Goal: Task Accomplishment & Management: Use online tool/utility

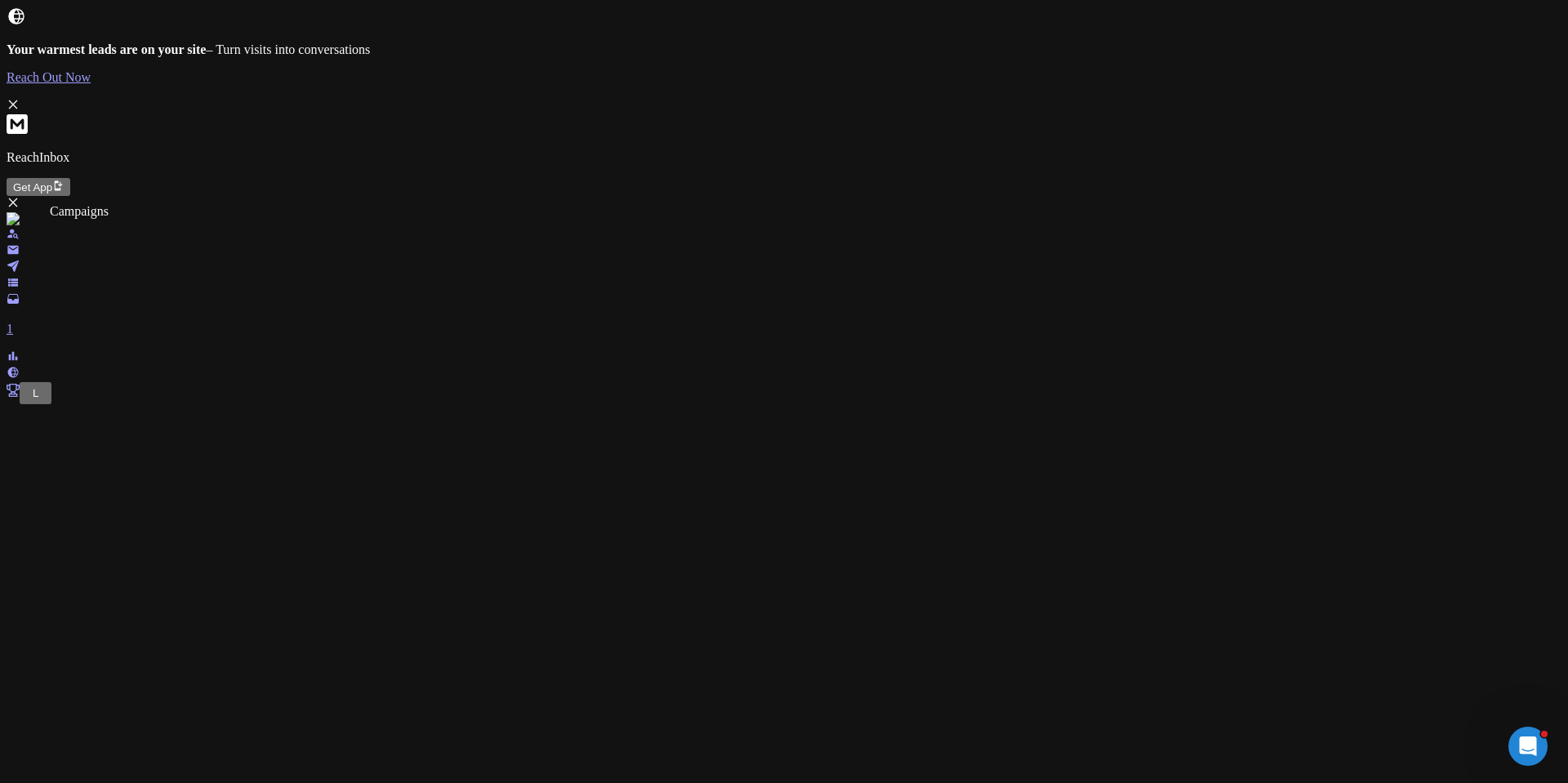
click at [16, 261] on link at bounding box center [13, 268] width 13 height 14
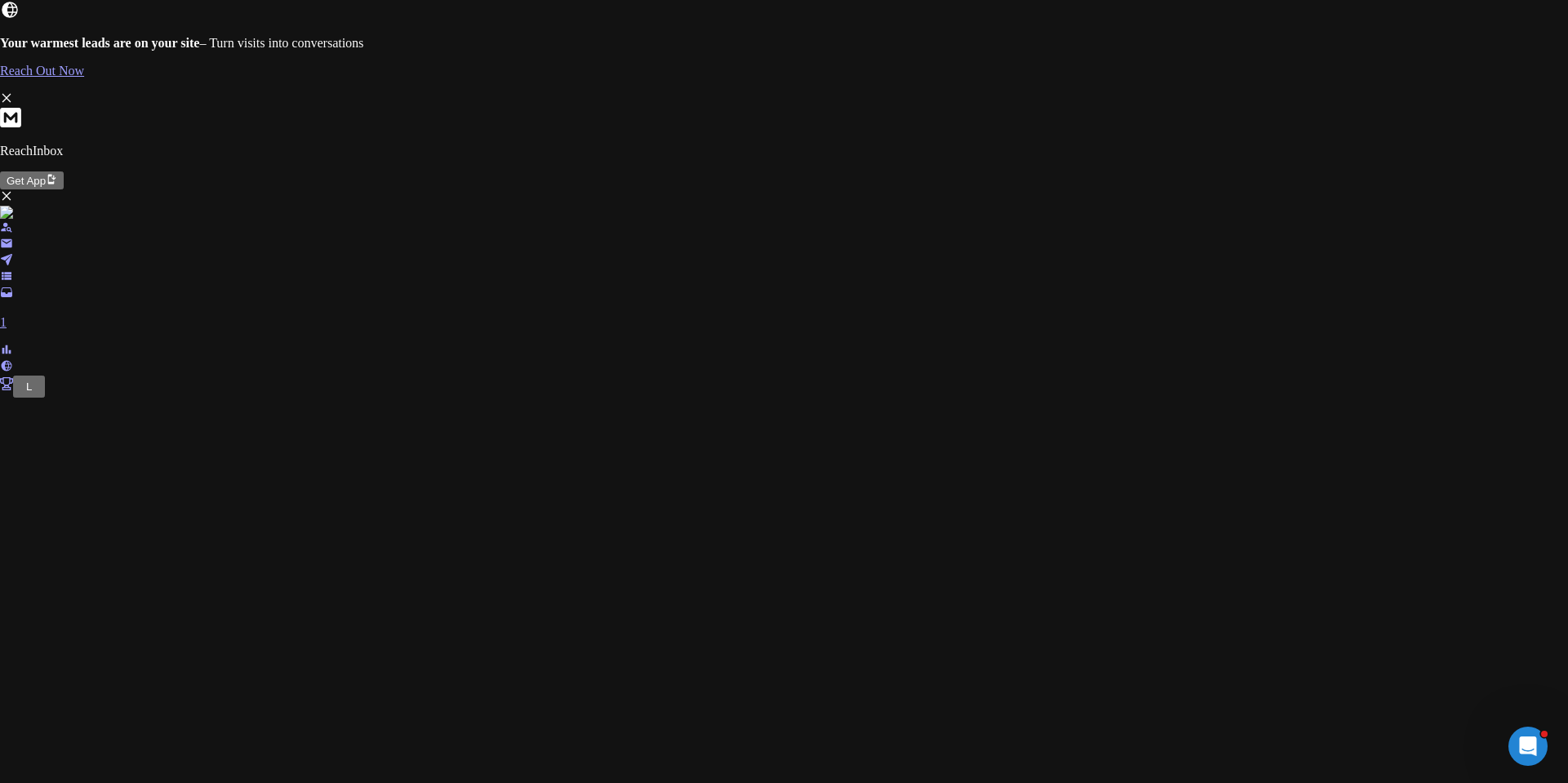
scroll to position [0, 0]
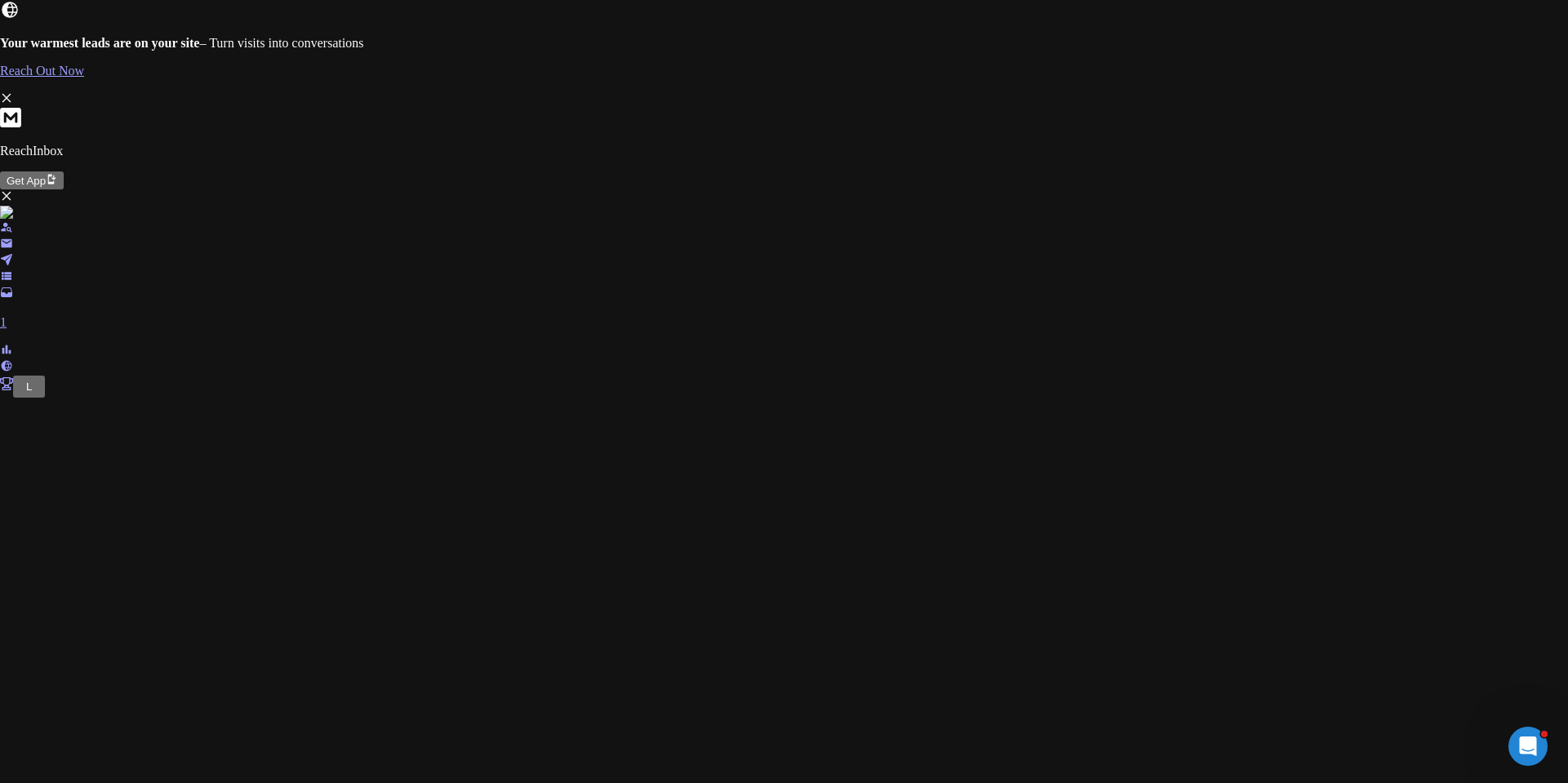
scroll to position [197, 0]
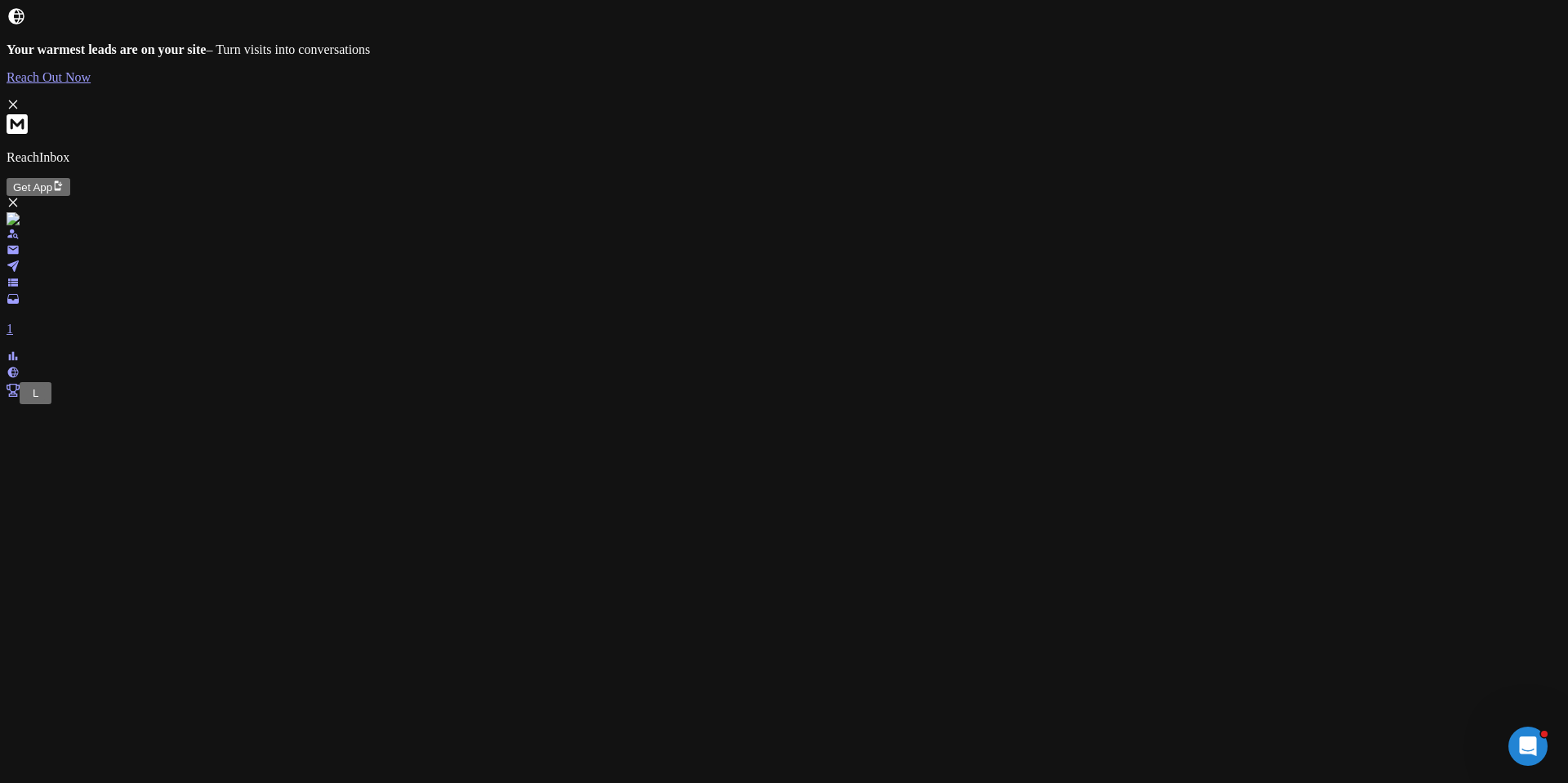
scroll to position [2460, 0]
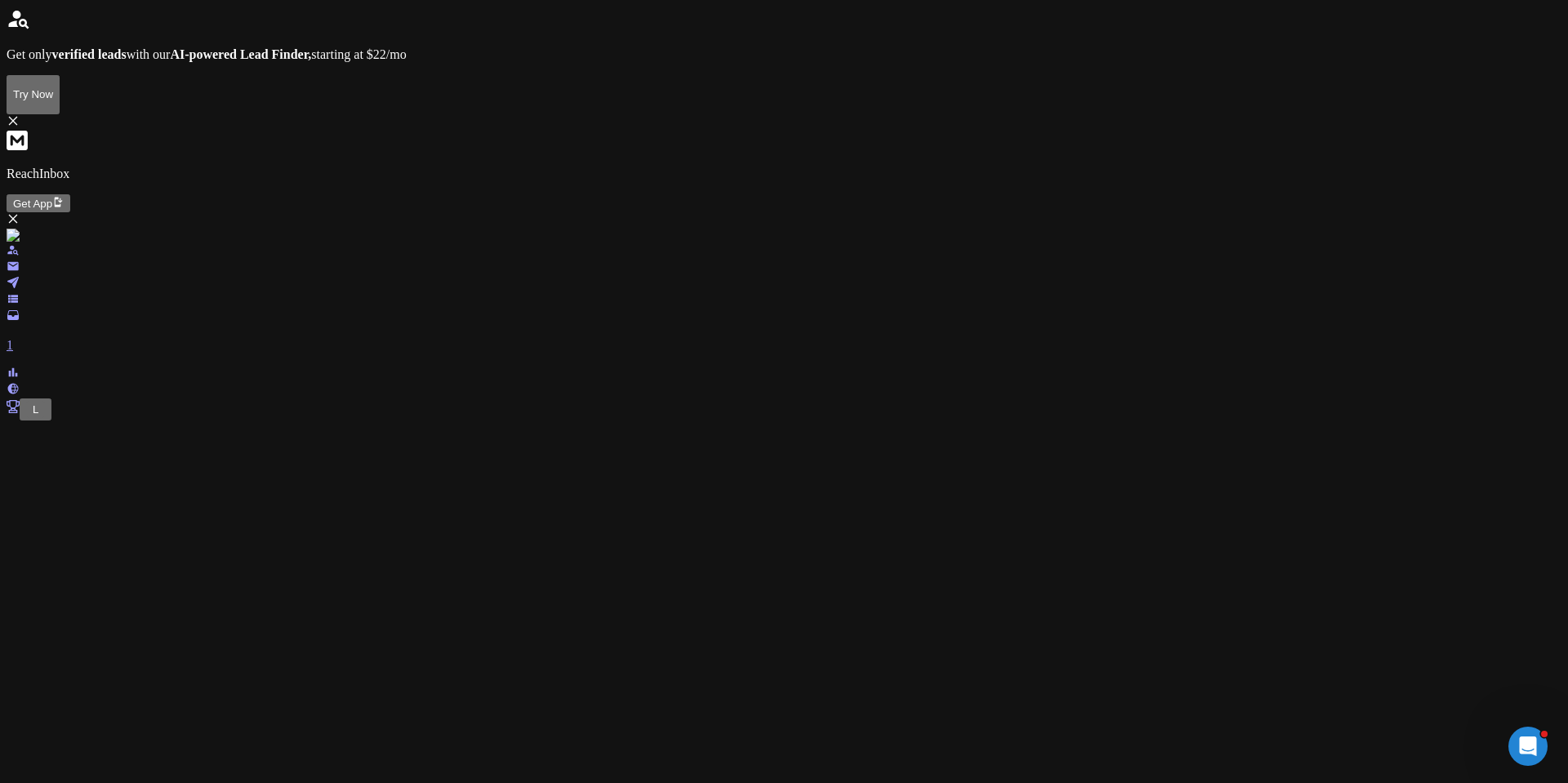
click at [19, 278] on link at bounding box center [13, 285] width 13 height 14
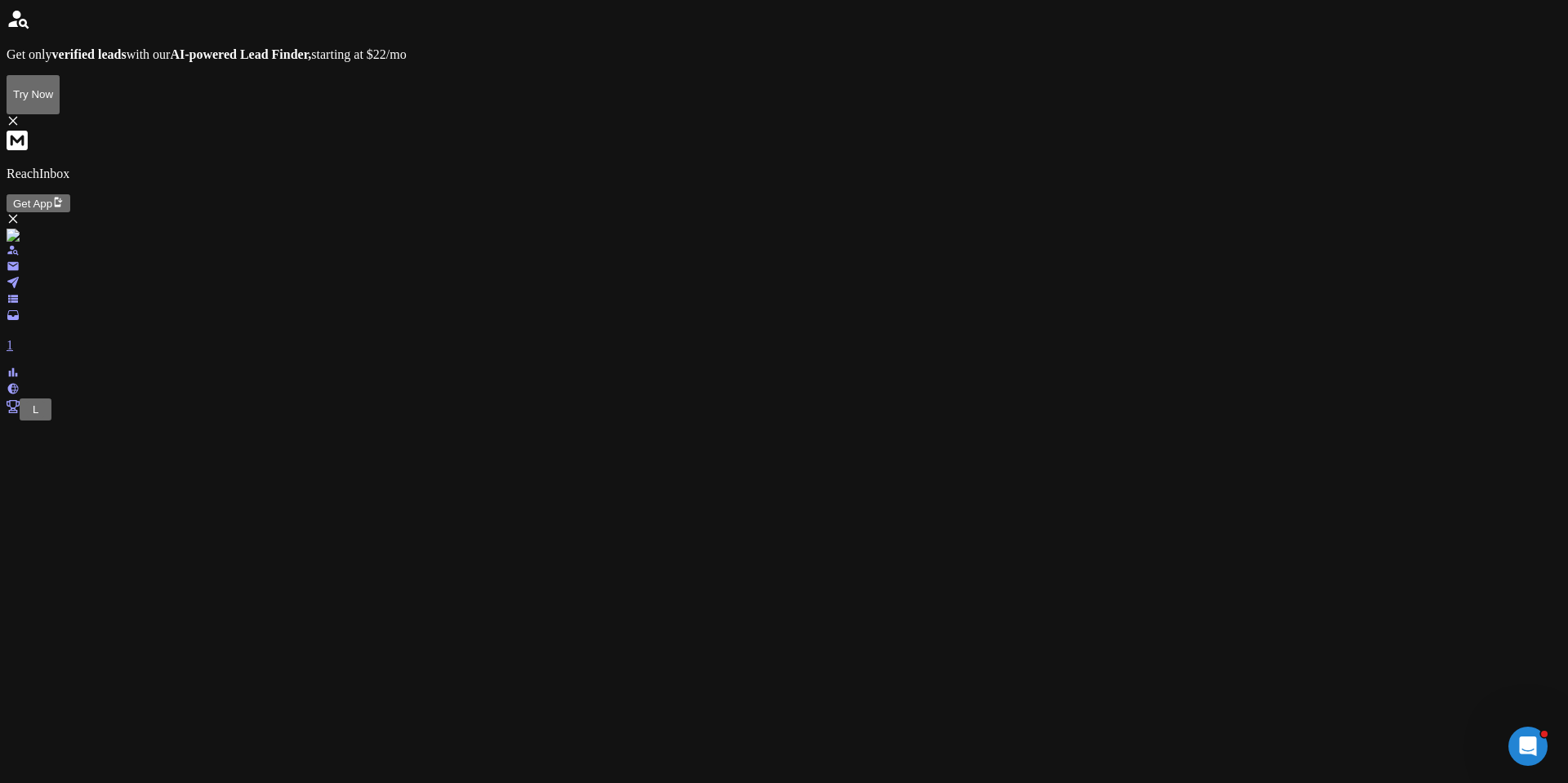
scroll to position [2460, 0]
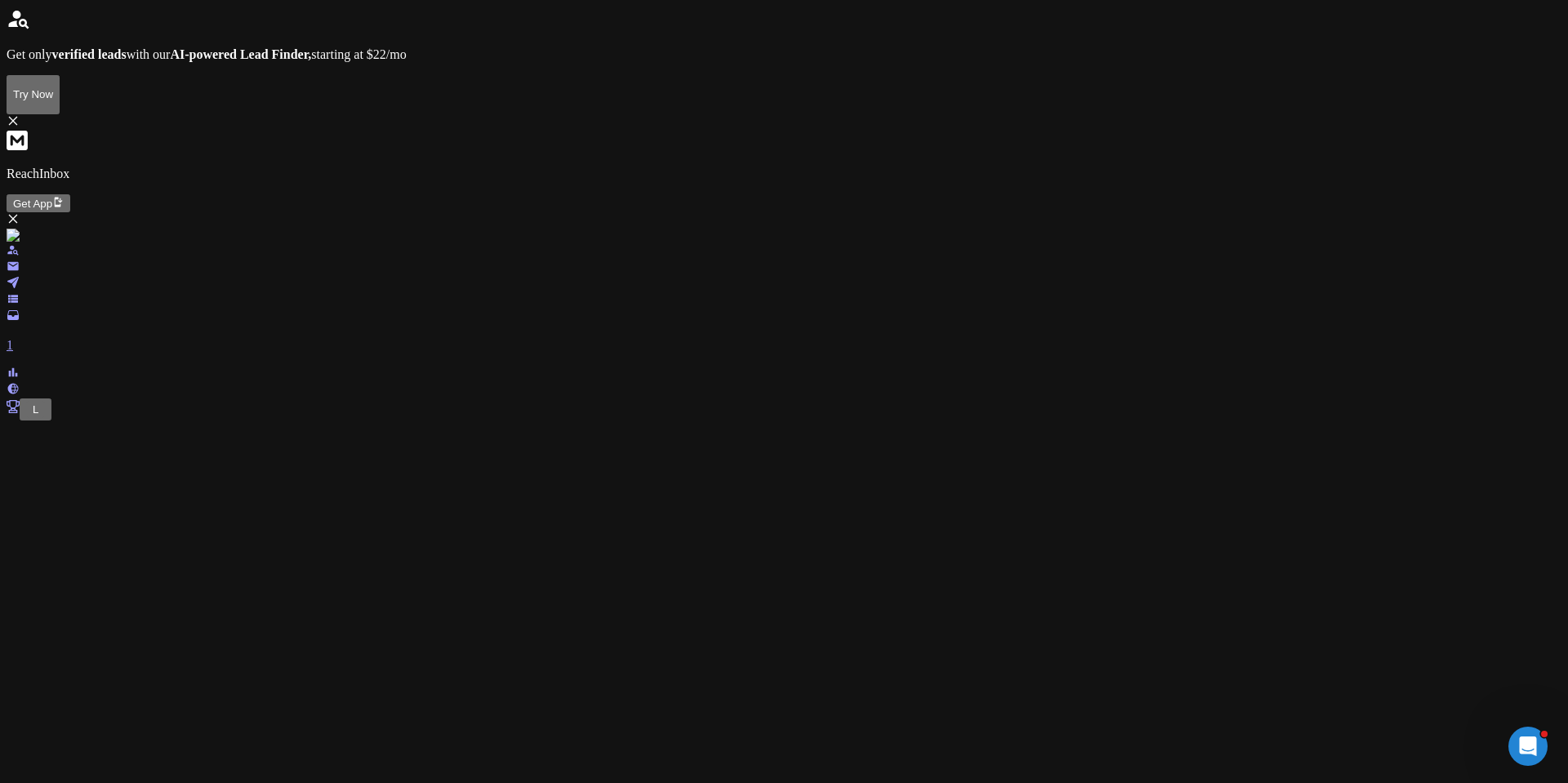
scroll to position [2041, 0]
click at [1061, 231] on p "Leads Replied" at bounding box center [1074, 238] width 134 height 14
